Goal: Task Accomplishment & Management: Use online tool/utility

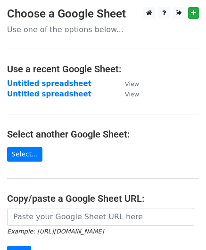
scroll to position [94, 0]
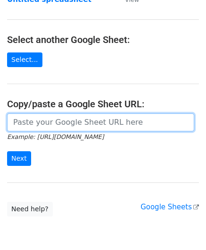
click at [40, 122] on input "url" at bounding box center [100, 122] width 187 height 18
paste input "https://docs.google.com/spreadsheets/d/1WScGdz8KaSXsOtHpsO4LnA-H8s6a4XfhXWbQCAw…"
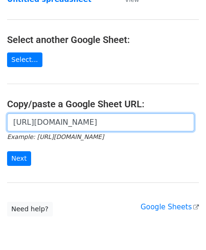
scroll to position [0, 215]
type input "https://docs.google.com/spreadsheets/d/1WScGdz8KaSXsOtHpsO4LnA-H8s6a4XfhXWbQCAw…"
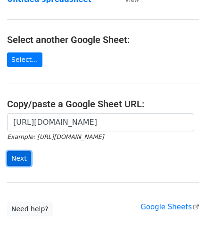
click at [25, 157] on input "Next" at bounding box center [19, 158] width 24 height 15
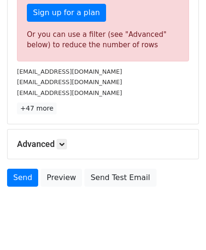
scroll to position [312, 0]
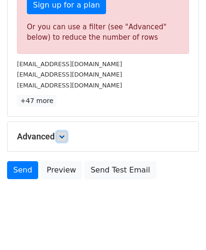
click at [65, 134] on icon at bounding box center [62, 137] width 6 height 6
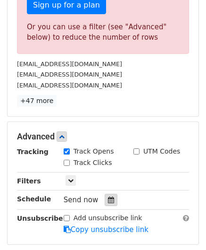
click at [108, 198] on icon at bounding box center [111, 199] width 6 height 7
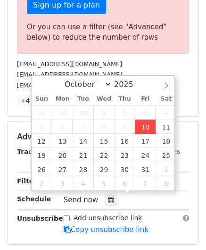
type input "[DATE] 12:00"
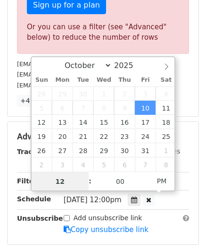
paste input "0"
type input "10"
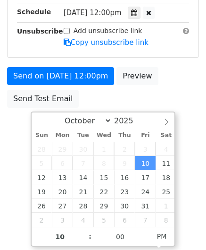
type input "[DATE] 22:00"
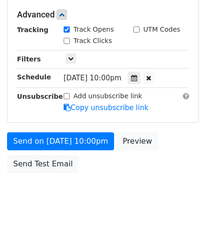
scroll to position [433, 0]
